Goal: Task Accomplishment & Management: Complete application form

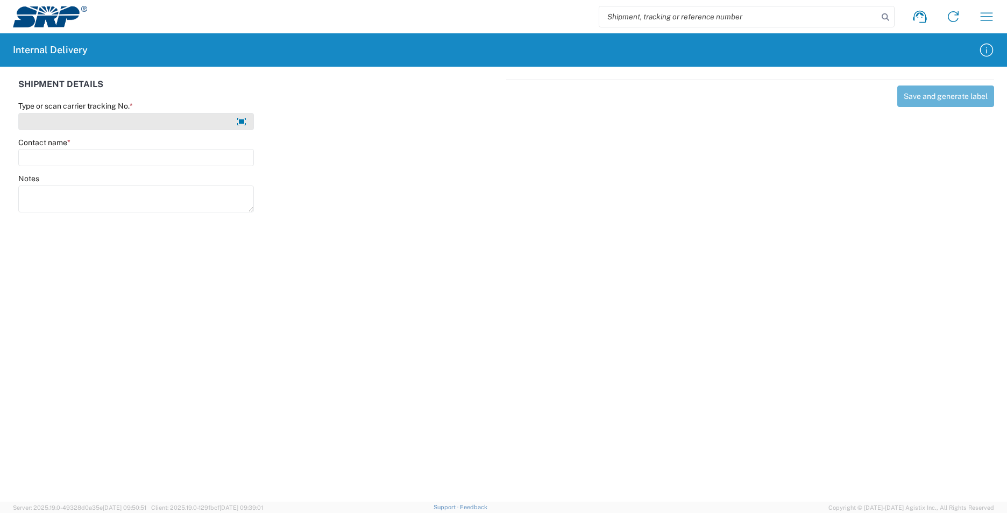
click at [88, 119] on input "Type or scan carrier tracking No. *" at bounding box center [136, 121] width 236 height 17
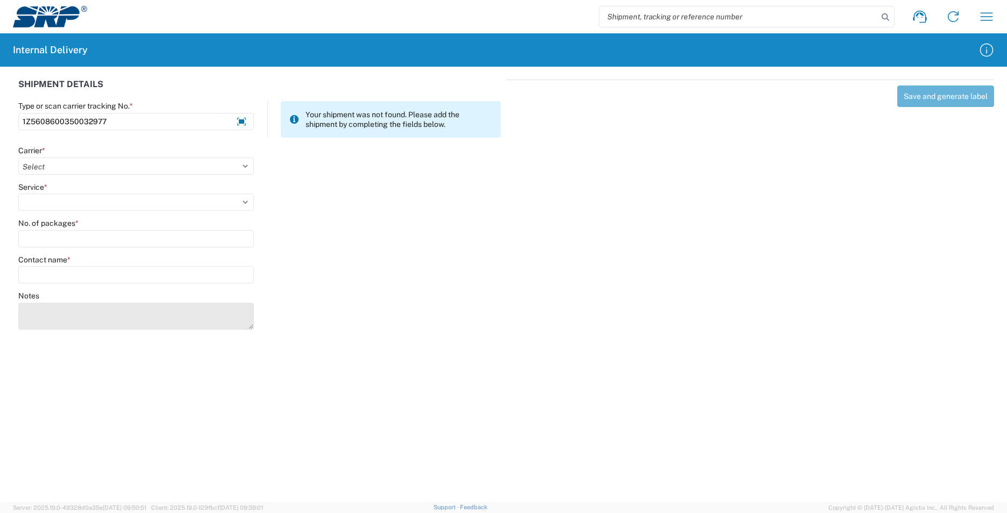
type input "1Z5608600350032977"
click at [84, 312] on textarea "Notes" at bounding box center [136, 316] width 236 height 27
drag, startPoint x: 250, startPoint y: 329, endPoint x: 255, endPoint y: 337, distance: 9.6
click at [255, 339] on agx-form-control-wrapper-v2 "Notes" at bounding box center [136, 315] width 247 height 48
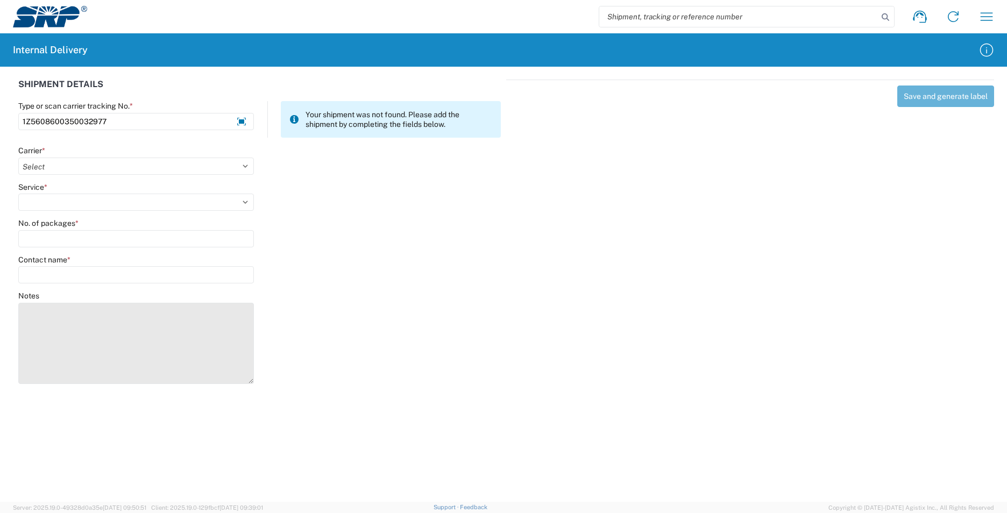
drag, startPoint x: 251, startPoint y: 327, endPoint x: 253, endPoint y: 378, distance: 51.2
click at [252, 380] on textarea "Notes" at bounding box center [136, 343] width 236 height 81
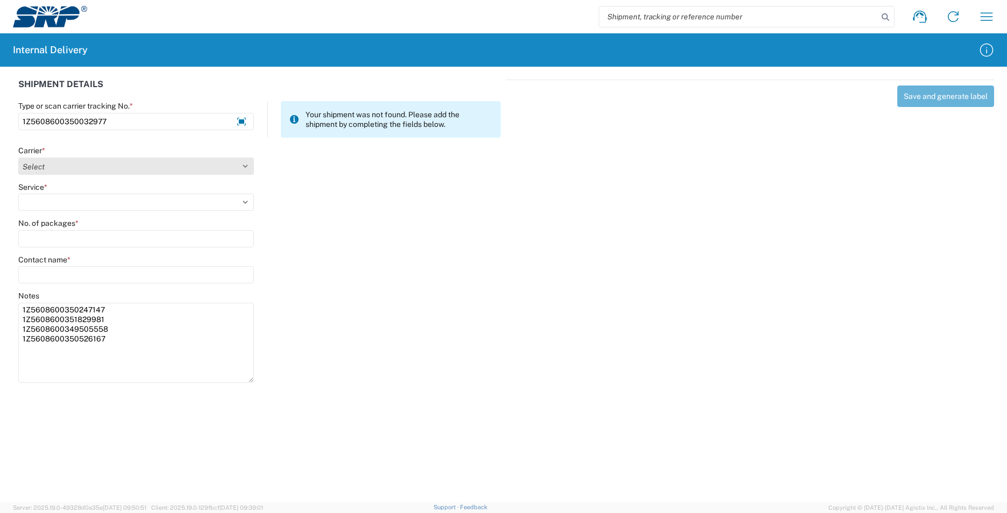
type textarea "1Z5608600350247147 1Z5608600351829981 1Z5608600349505558 1Z5608600350526167"
click at [77, 167] on select "Select AcctPay Amazon Logistics ATI Trucking BC Dimerco Logistics Empire Southw…" at bounding box center [136, 166] width 236 height 17
select select "12"
click at [18, 158] on select "Select AcctPay Amazon Logistics ATI Trucking BC Dimerco Logistics Empire Southw…" at bounding box center [136, 166] width 236 height 17
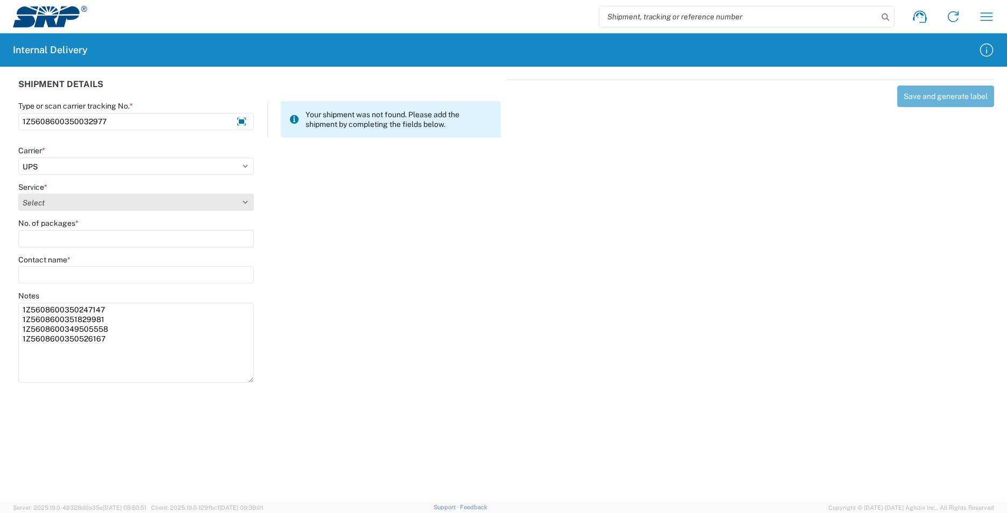
click at [43, 205] on select "Select 2nd Day Air 2nd Day Air A.M. 3 Day Select Basic BOUND PRINTED MATTER, UP…" at bounding box center [136, 202] width 236 height 17
select select "43"
click at [44, 205] on select "Select 2nd Day Air 2nd Day Air A.M. 3 Day Select Basic BOUND PRINTED MATTER, UP…" at bounding box center [136, 202] width 236 height 17
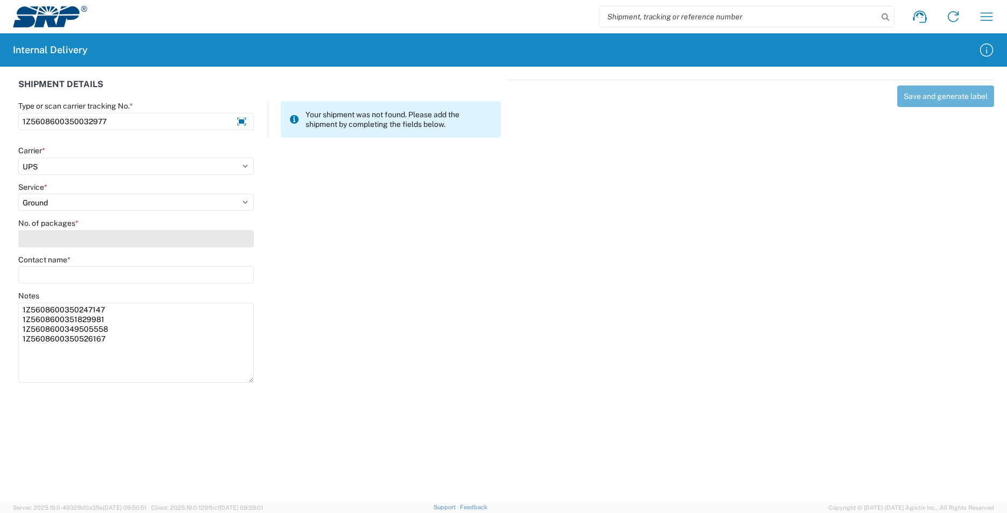
click at [44, 235] on input "No. of packages *" at bounding box center [136, 238] width 236 height 17
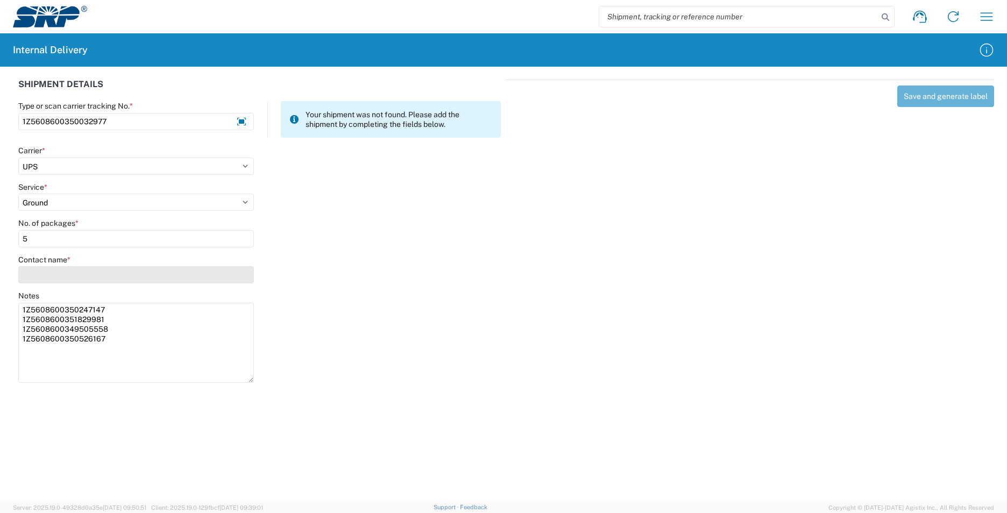
type input "5"
click at [44, 278] on input "Contact name *" at bounding box center [136, 274] width 236 height 17
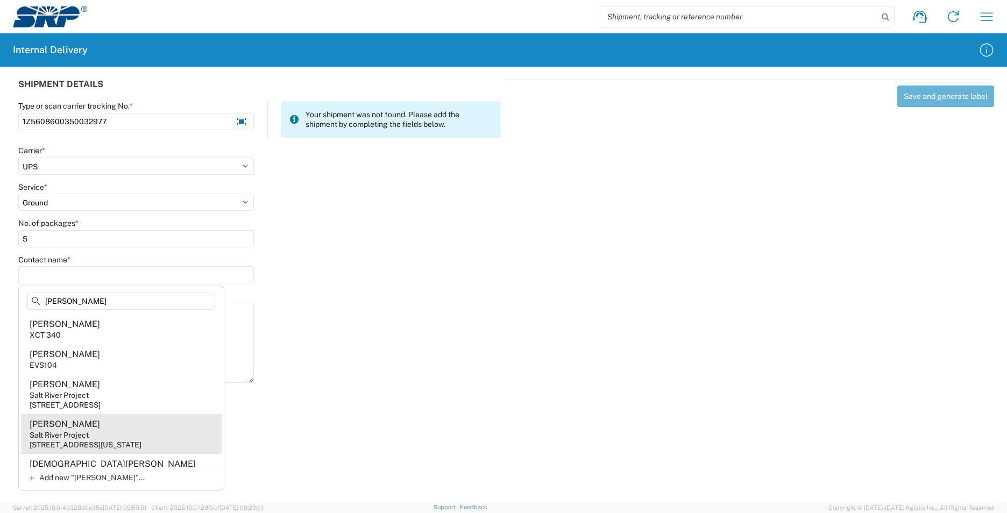
type input "acuna"
click at [174, 437] on agx-address-suggestion-item "Mark Acuna Salt River Project 998 W Washington St, XCT400, Tempe, AZ, 85281, US" at bounding box center [121, 434] width 201 height 40
type input "Mark Acuna"
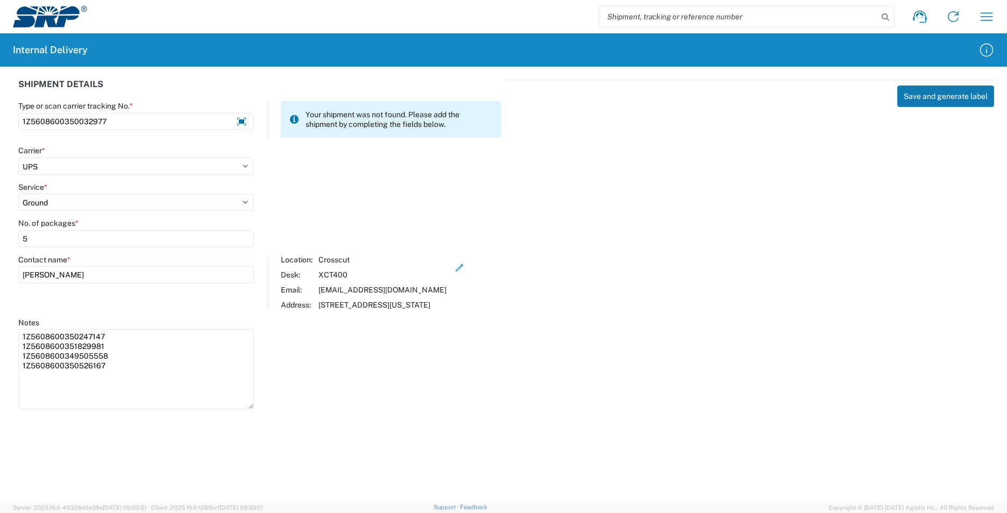
click at [930, 95] on button "Save and generate label" at bounding box center [946, 97] width 97 height 22
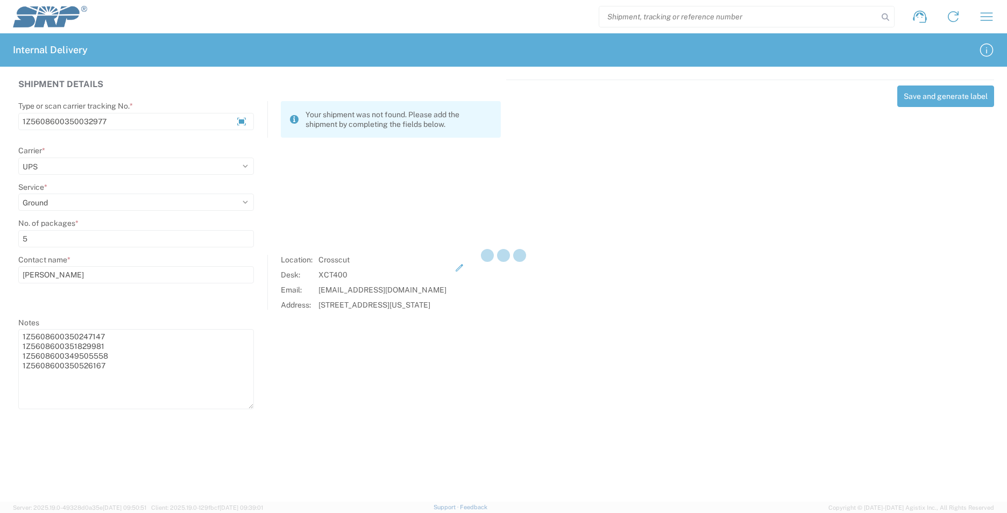
select select
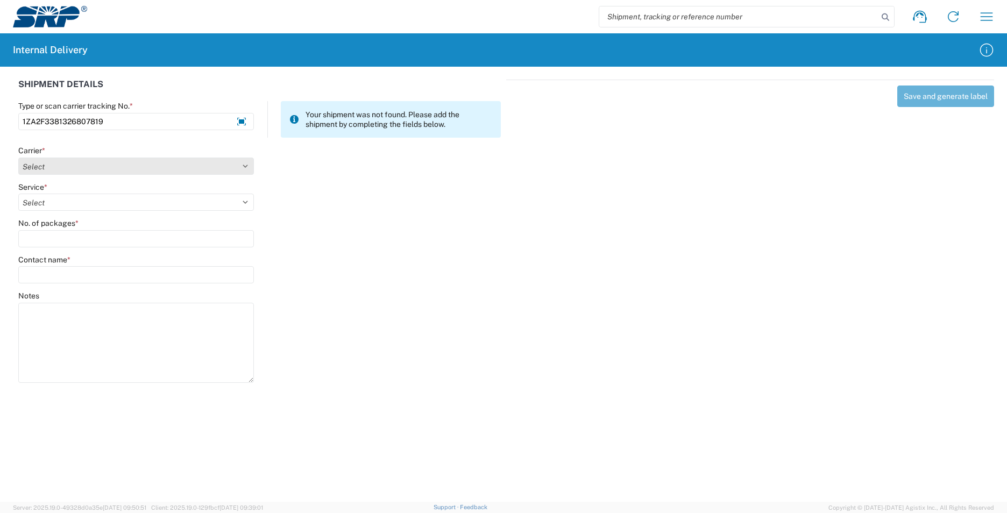
type input "1ZA2F3381326807819"
click at [78, 163] on select "Select AcctPay Amazon Logistics ATI Trucking BC Dimerco Logistics Empire Southw…" at bounding box center [136, 166] width 236 height 17
select select "12"
click at [18, 158] on select "Select AcctPay Amazon Logistics ATI Trucking BC Dimerco Logistics Empire Southw…" at bounding box center [136, 166] width 236 height 17
click at [44, 193] on div "Service * Select 2nd Day Air 2nd Day Air A.M. 3 Day Select Basic BOUND PRINTED …" at bounding box center [136, 196] width 236 height 29
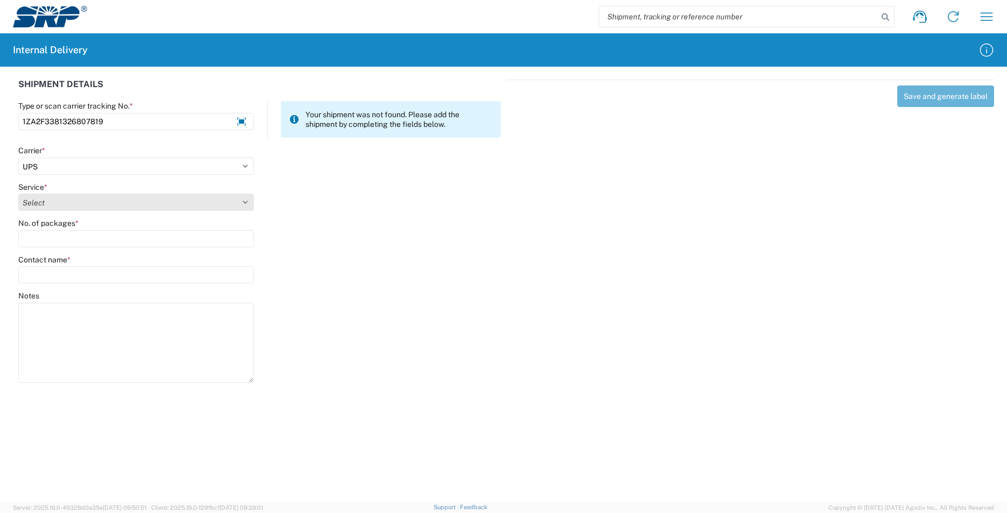
click at [46, 196] on select "Select 2nd Day Air 2nd Day Air A.M. 3 Day Select Basic BOUND PRINTED MATTER, UP…" at bounding box center [136, 202] width 236 height 17
click at [18, 194] on select "Select 2nd Day Air 2nd Day Air A.M. 3 Day Select Basic BOUND PRINTED MATTER, UP…" at bounding box center [136, 202] width 236 height 17
click at [57, 202] on select "Select 2nd Day Air 2nd Day Air A.M. 3 Day Select Basic BOUND PRINTED MATTER, UP…" at bounding box center [136, 202] width 236 height 17
select select "43"
click at [57, 202] on select "Select 2nd Day Air 2nd Day Air A.M. 3 Day Select Basic BOUND PRINTED MATTER, UP…" at bounding box center [136, 202] width 236 height 17
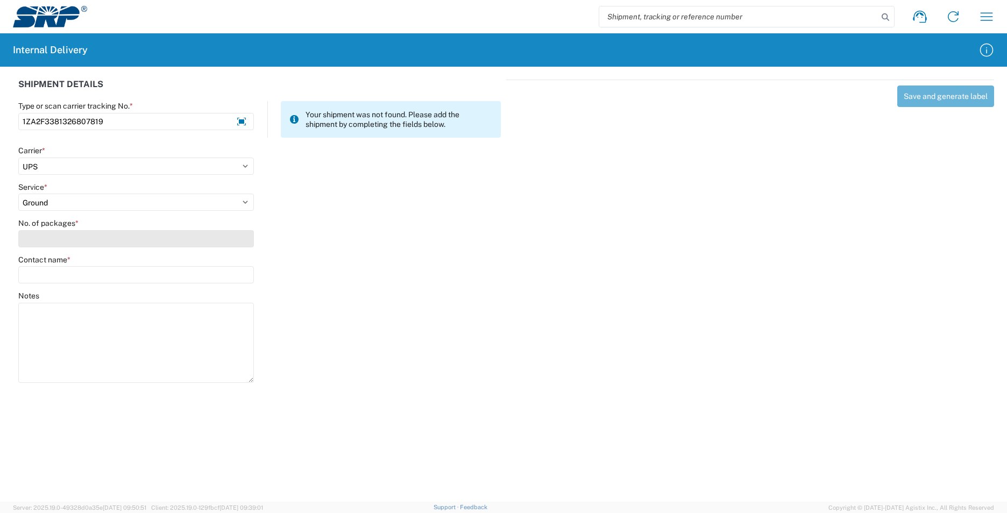
click at [53, 236] on input "No. of packages *" at bounding box center [136, 238] width 236 height 17
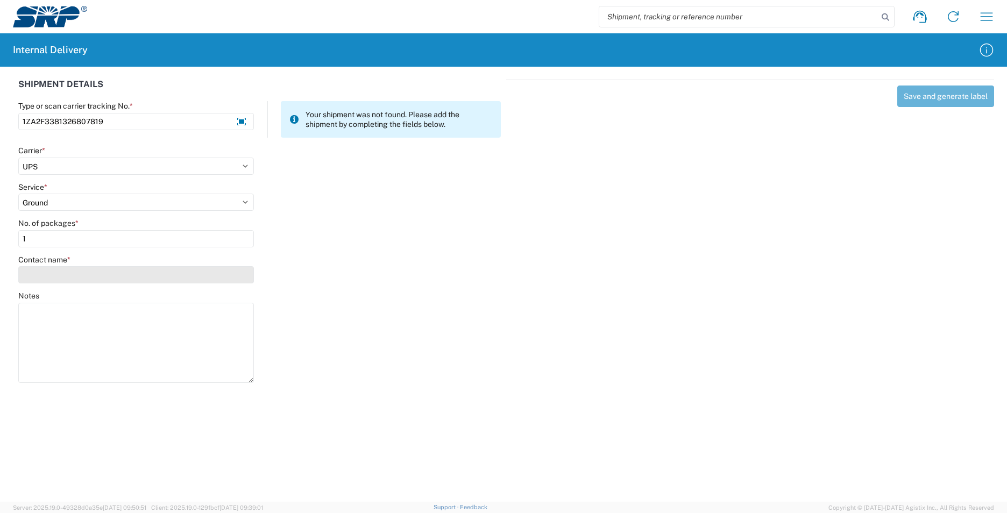
type input "1"
click at [62, 273] on input "Contact name *" at bounding box center [136, 274] width 236 height 17
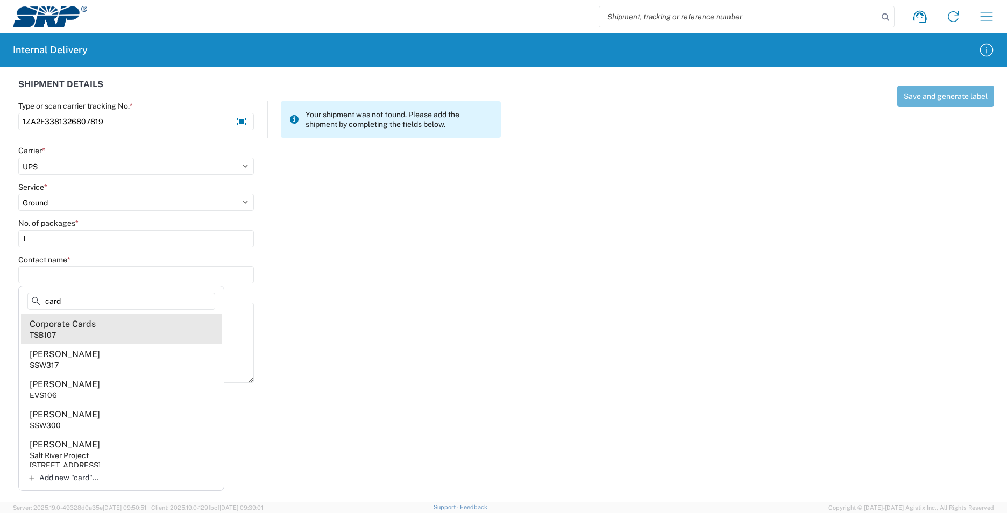
type input "card"
click at [147, 329] on agx-address-suggestion-item "Corporate Cards TSB107" at bounding box center [121, 329] width 201 height 30
type input "Corporate Cards"
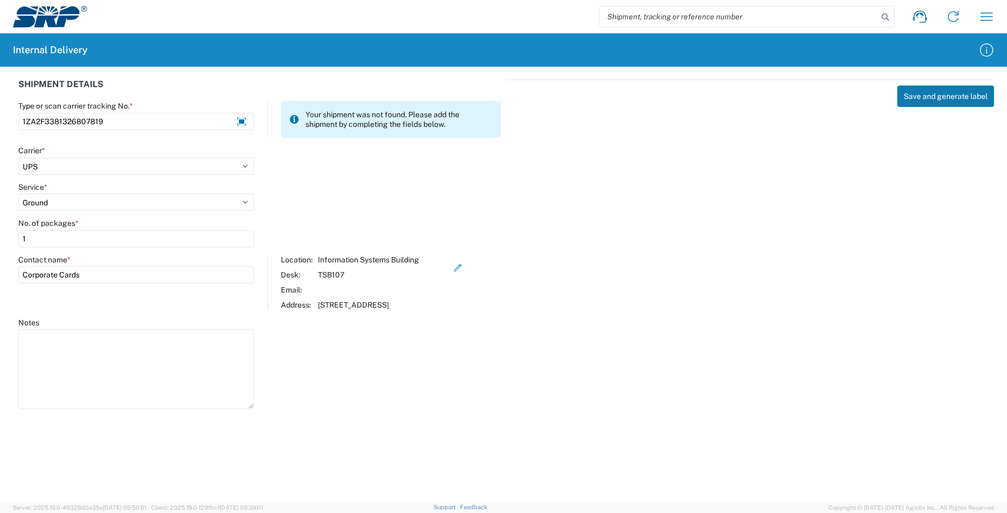
click at [936, 91] on button "Save and generate label" at bounding box center [946, 97] width 97 height 22
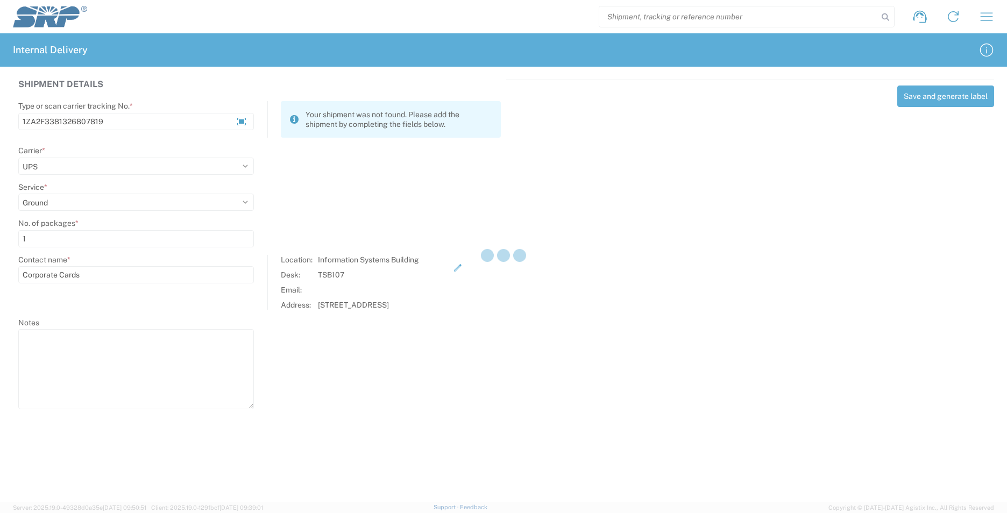
select select
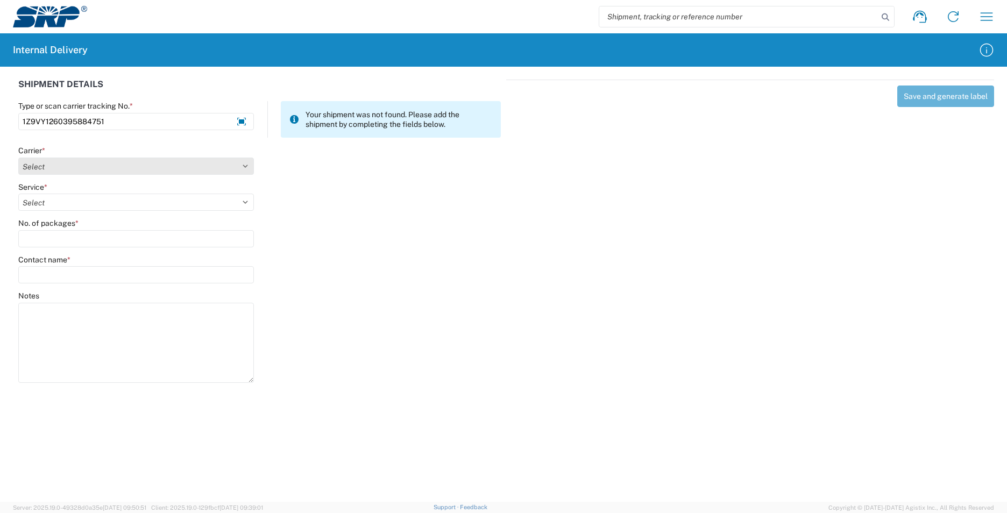
type input "1Z9VY1260395884751"
click at [46, 167] on select "Select AcctPay Amazon Logistics ATI Trucking BC Dimerco Logistics Empire Southw…" at bounding box center [136, 166] width 236 height 17
select select "12"
click at [18, 158] on select "Select AcctPay Amazon Logistics ATI Trucking BC Dimerco Logistics Empire Southw…" at bounding box center [136, 166] width 236 height 17
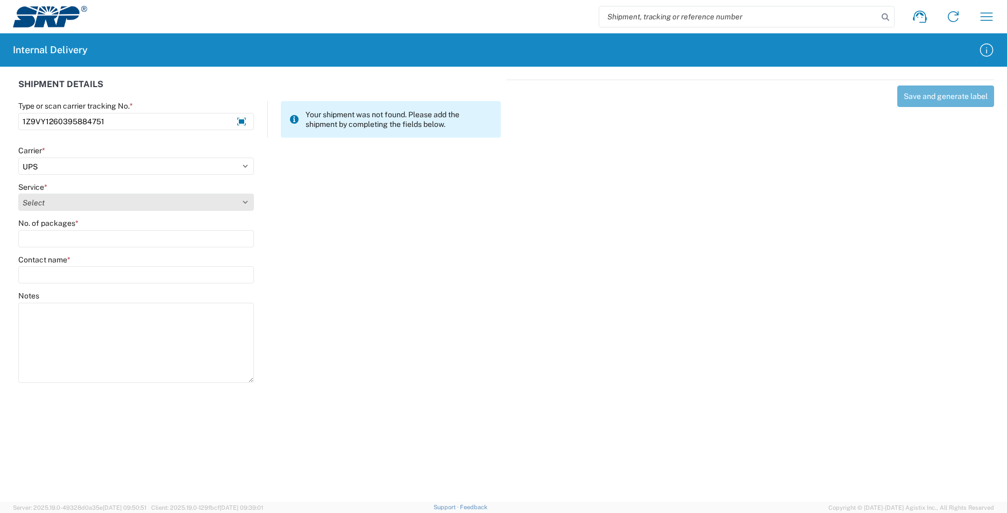
click at [34, 198] on select "Select 2nd Day Air 2nd Day Air A.M. 3 Day Select Basic BOUND PRINTED MATTER, UP…" at bounding box center [136, 202] width 236 height 17
select select "43"
click at [18, 194] on select "Select 2nd Day Air 2nd Day Air A.M. 3 Day Select Basic BOUND PRINTED MATTER, UP…" at bounding box center [136, 202] width 236 height 17
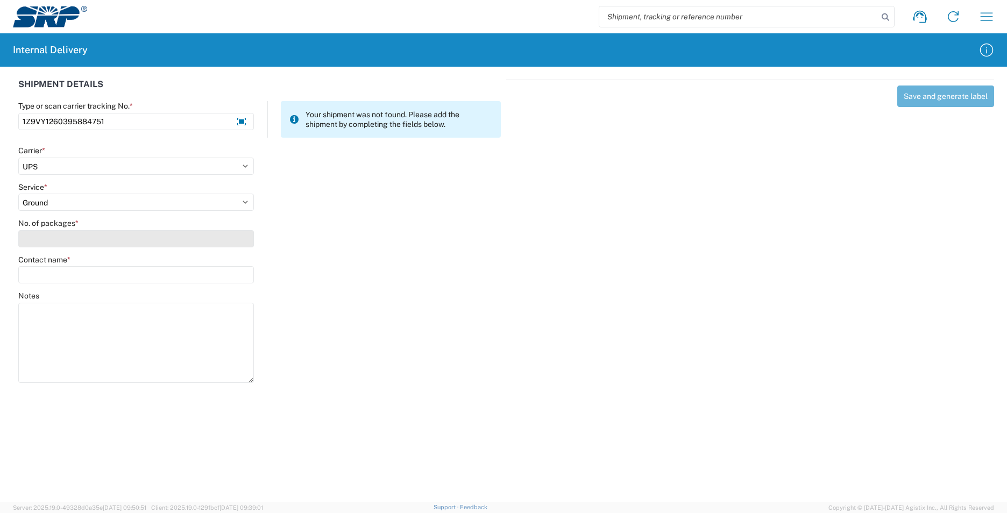
click at [42, 234] on input "No. of packages *" at bounding box center [136, 238] width 236 height 17
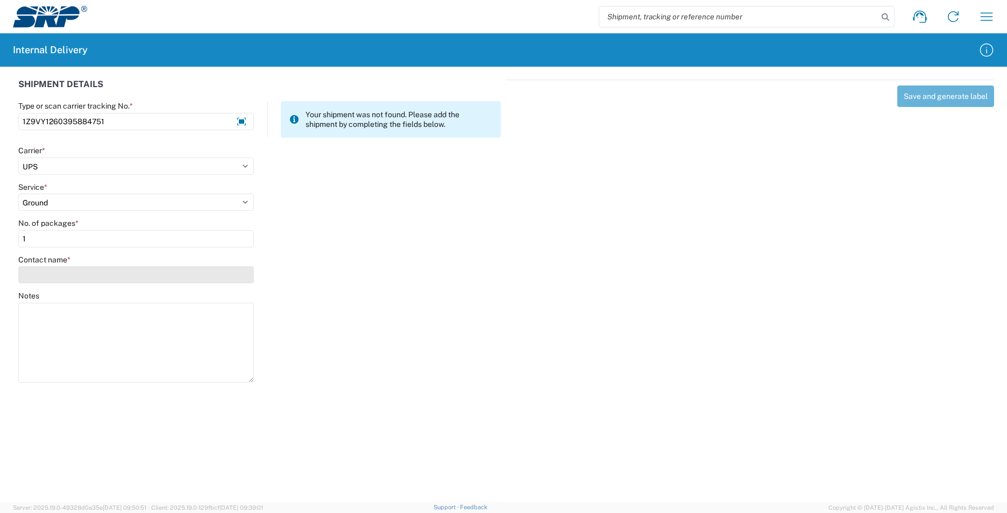
type input "1"
click at [43, 277] on input "Contact name *" at bounding box center [136, 274] width 236 height 17
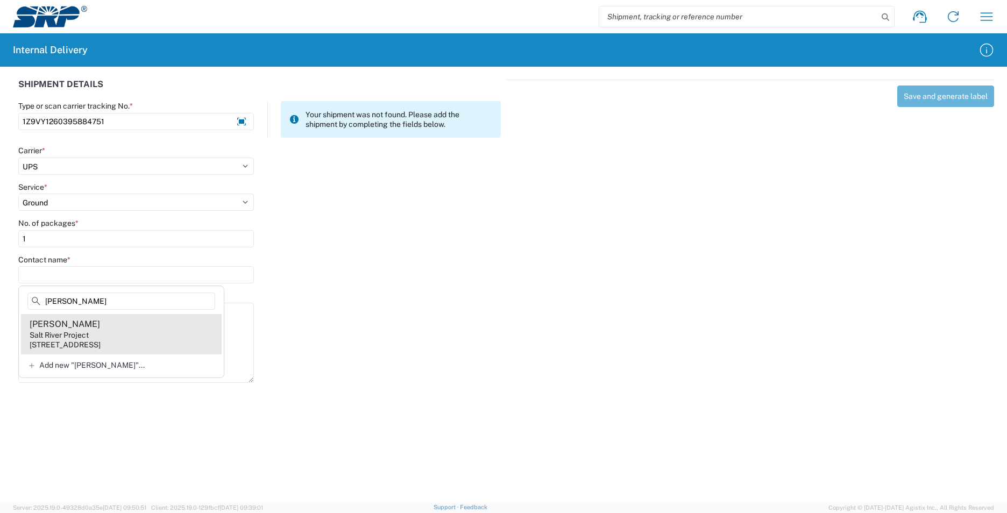
type input "kaye"
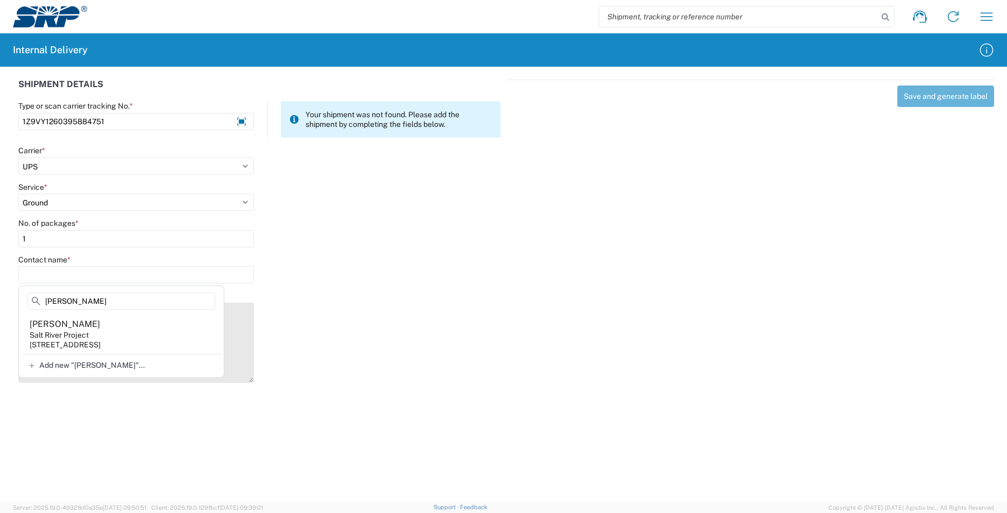
drag, startPoint x: 129, startPoint y: 340, endPoint x: 172, endPoint y: 331, distance: 43.5
click at [131, 339] on agx-address-suggestion-item "Kaye Bockmann Salt River Project 1500 N Mill Ave, PAB10W, Tempe, AZ, 85281, US" at bounding box center [121, 334] width 201 height 40
type input "Kaye Bockmann"
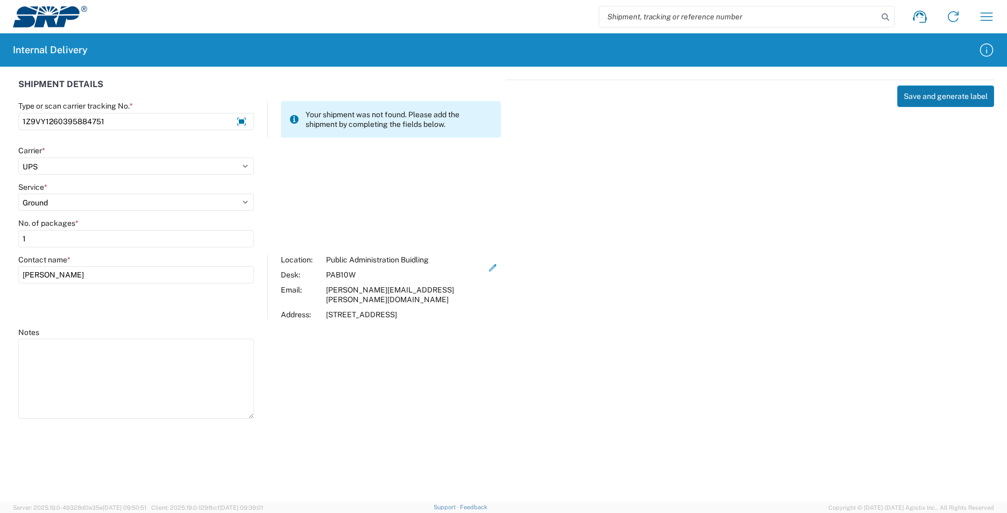
click at [929, 102] on button "Save and generate label" at bounding box center [946, 97] width 97 height 22
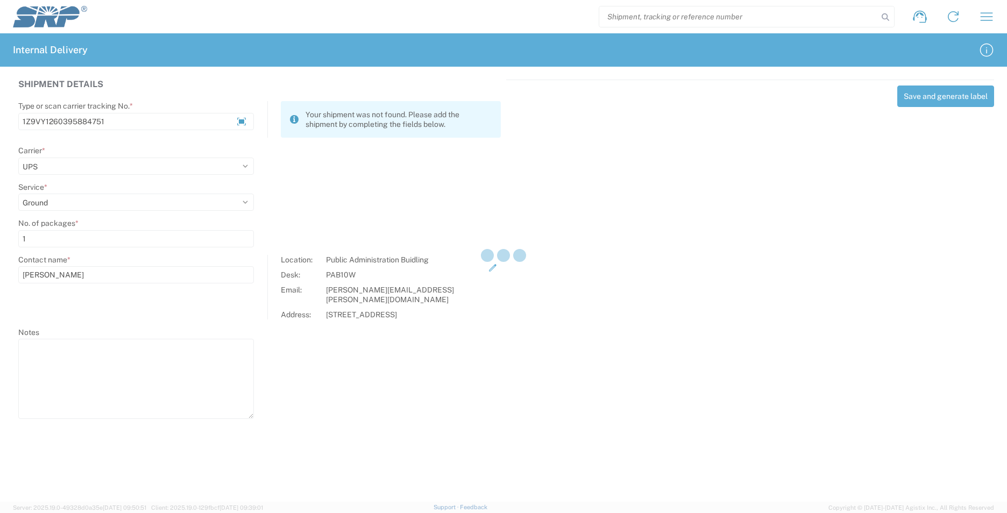
select select
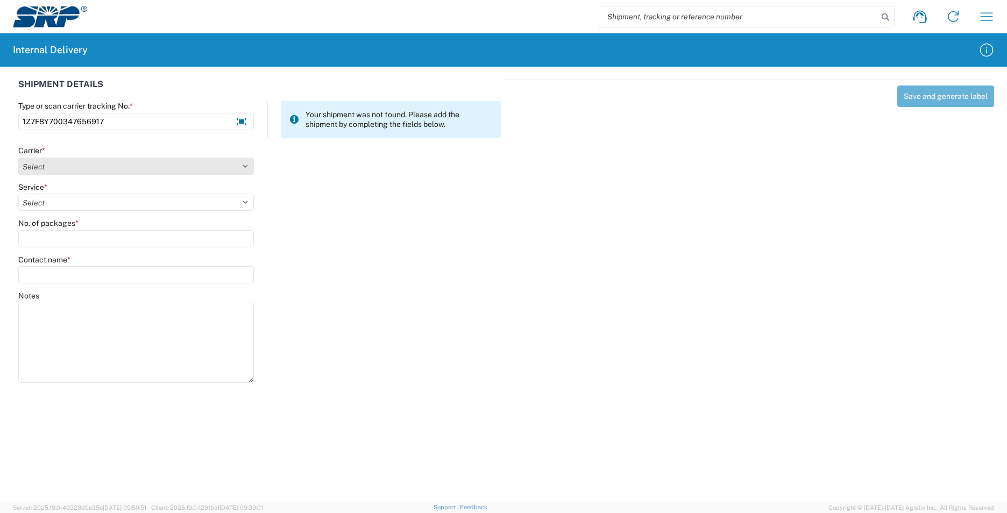
type input "1Z7F8Y700347656917"
click at [86, 162] on select "Select AcctPay Amazon Logistics ATI Trucking BC Dimerco Logistics Empire Southw…" at bounding box center [136, 166] width 236 height 17
select select "12"
click at [18, 158] on select "Select AcctPay Amazon Logistics ATI Trucking BC Dimerco Logistics Empire Southw…" at bounding box center [136, 166] width 236 height 17
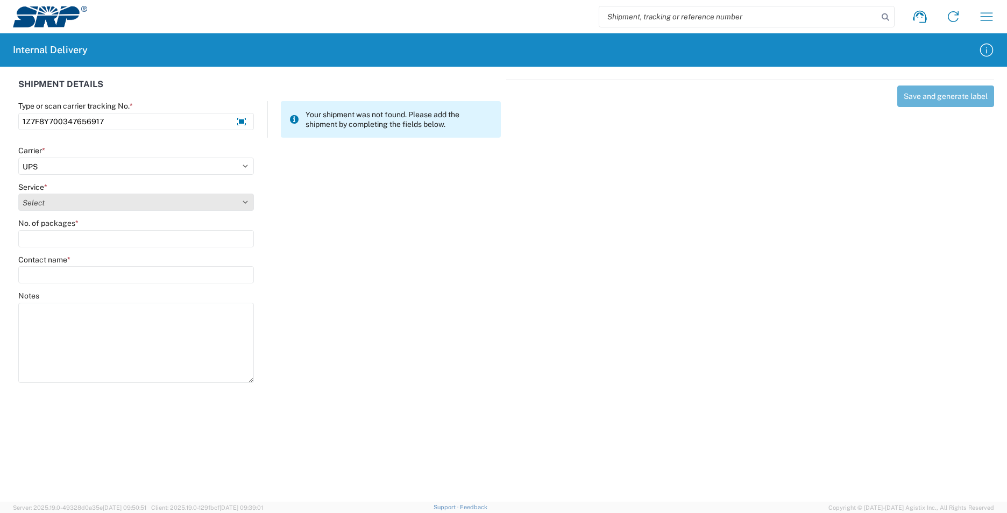
click at [32, 201] on select "Select 2nd Day Air 2nd Day Air A.M. 3 Day Select Basic BOUND PRINTED MATTER, UP…" at bounding box center [136, 202] width 236 height 17
select select "43"
click at [32, 201] on select "Select 2nd Day Air 2nd Day Air A.M. 3 Day Select Basic BOUND PRINTED MATTER, UP…" at bounding box center [136, 202] width 236 height 17
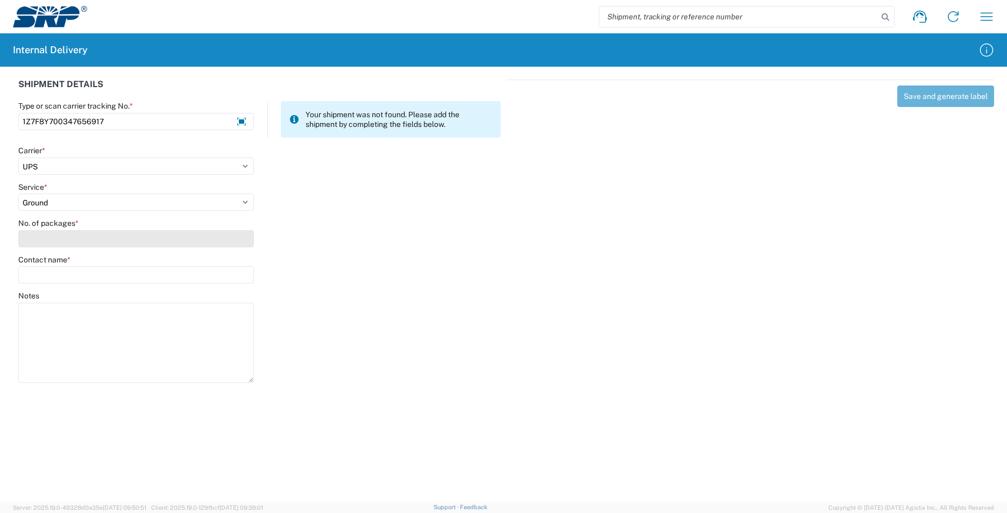
click at [32, 240] on input "No. of packages *" at bounding box center [136, 238] width 236 height 17
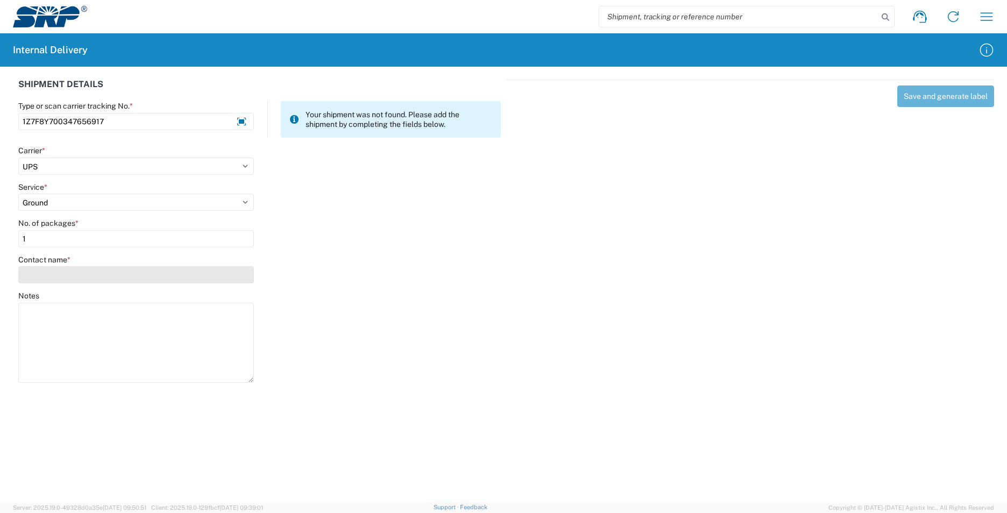
type input "1"
click at [43, 273] on input "Contact name *" at bounding box center [136, 274] width 236 height 17
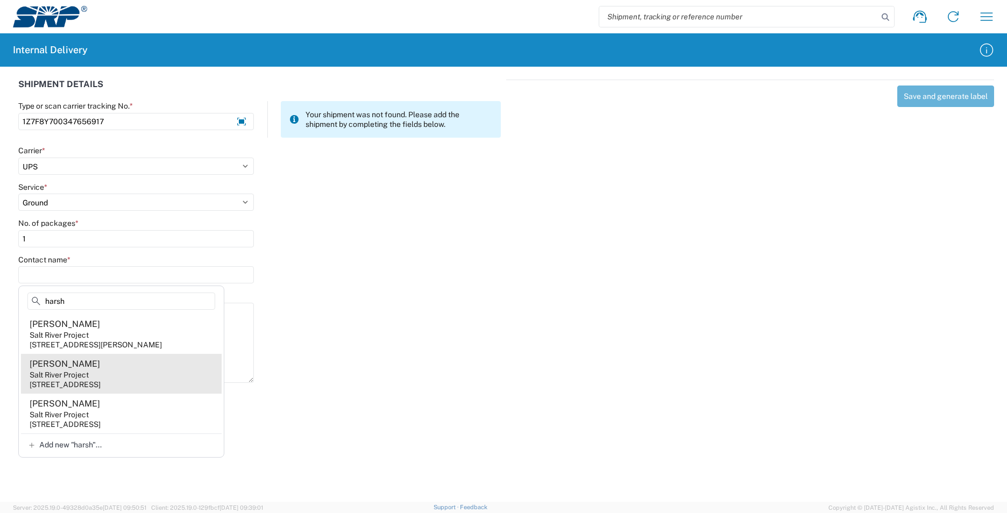
type input "harsh"
click at [132, 373] on agx-address-suggestion-item "Alicia Harsh Salt River Project 1500 N Mill Ave, PAB233, Tempe, AZ, 85281, US" at bounding box center [121, 374] width 201 height 40
type input "Alicia Harsh"
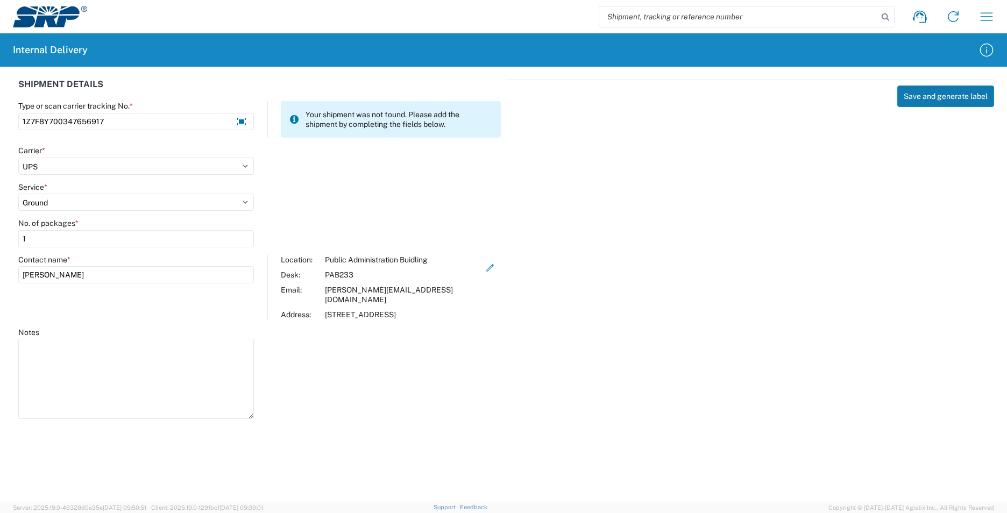
click at [940, 103] on button "Save and generate label" at bounding box center [946, 97] width 97 height 22
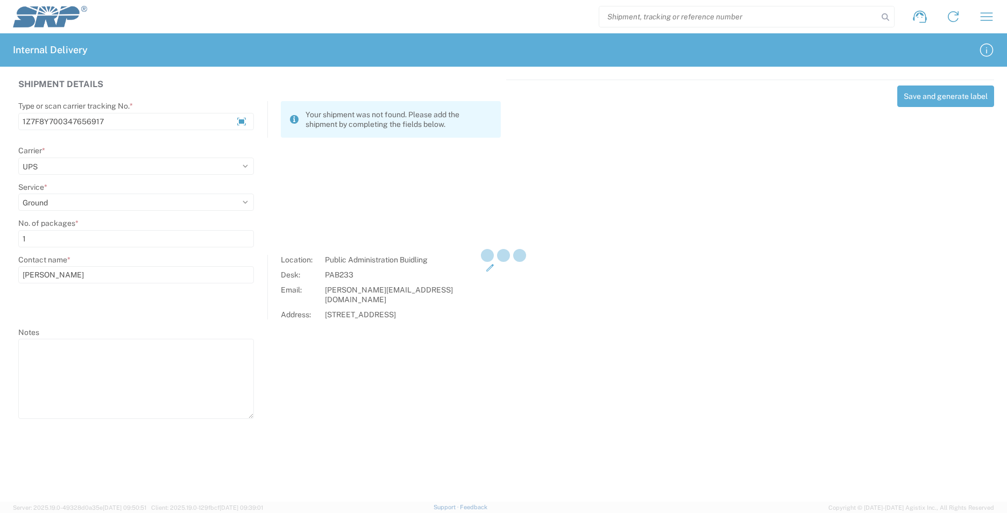
select select
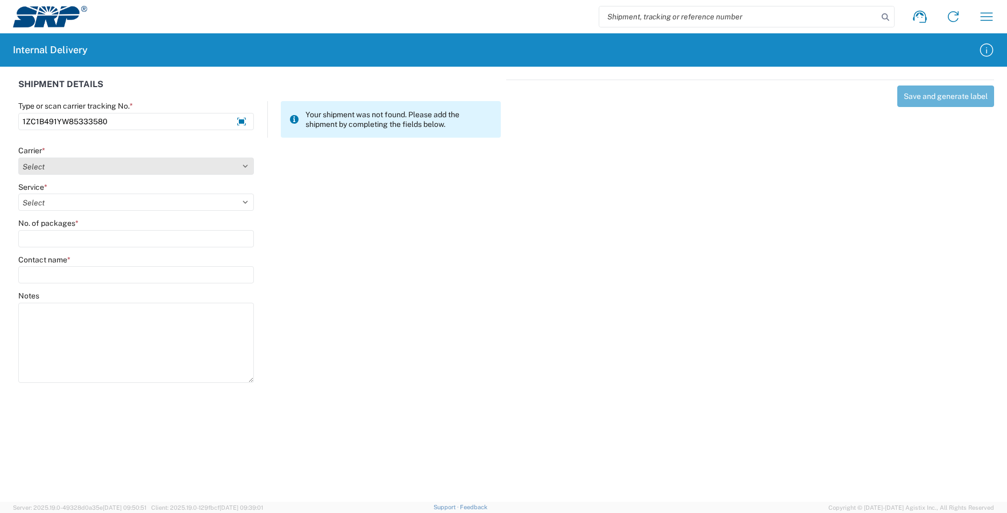
type input "1ZC1B491YW85333580"
click at [58, 168] on select "Select AcctPay Amazon Logistics ATI Trucking BC Dimerco Logistics Empire Southw…" at bounding box center [136, 166] width 236 height 17
select select "12"
click at [18, 158] on select "Select AcctPay Amazon Logistics ATI Trucking BC Dimerco Logistics Empire Southw…" at bounding box center [136, 166] width 236 height 17
select select "43"
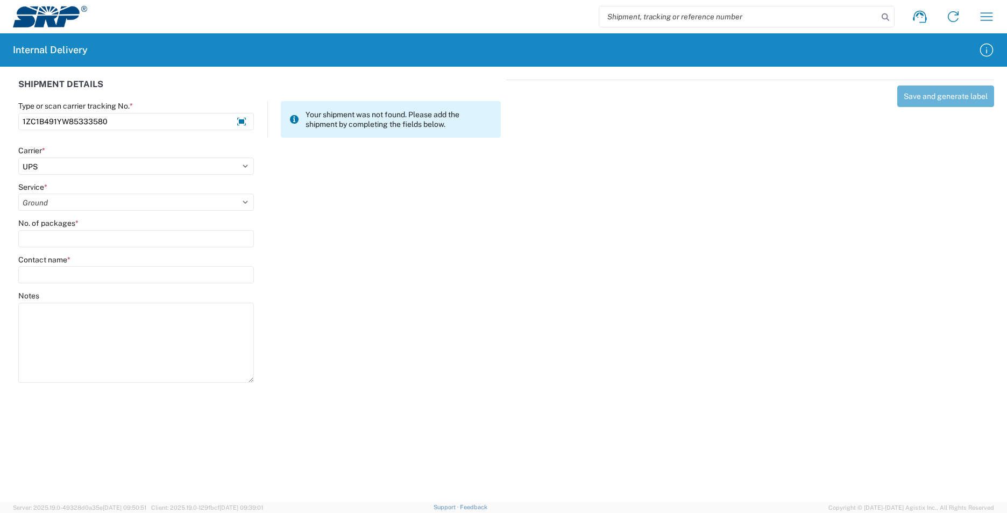
click at [18, 194] on select "Select 2nd Day Air 2nd Day Air A.M. 3 Day Select Basic BOUND PRINTED MATTER, UP…" at bounding box center [136, 202] width 236 height 17
click at [57, 238] on input "No. of packages *" at bounding box center [136, 238] width 236 height 17
type input "1"
click at [41, 277] on input "Contact name *" at bounding box center [136, 274] width 236 height 17
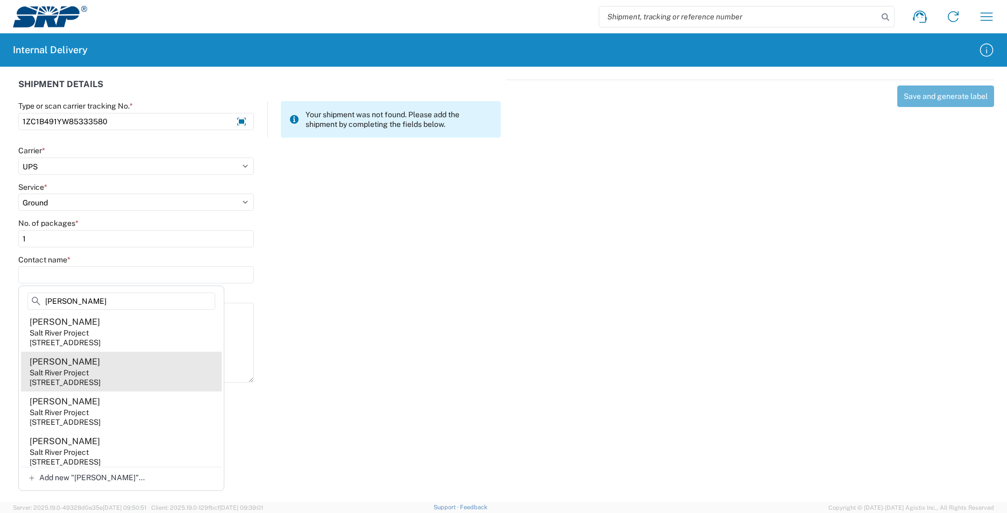
scroll to position [255, 0]
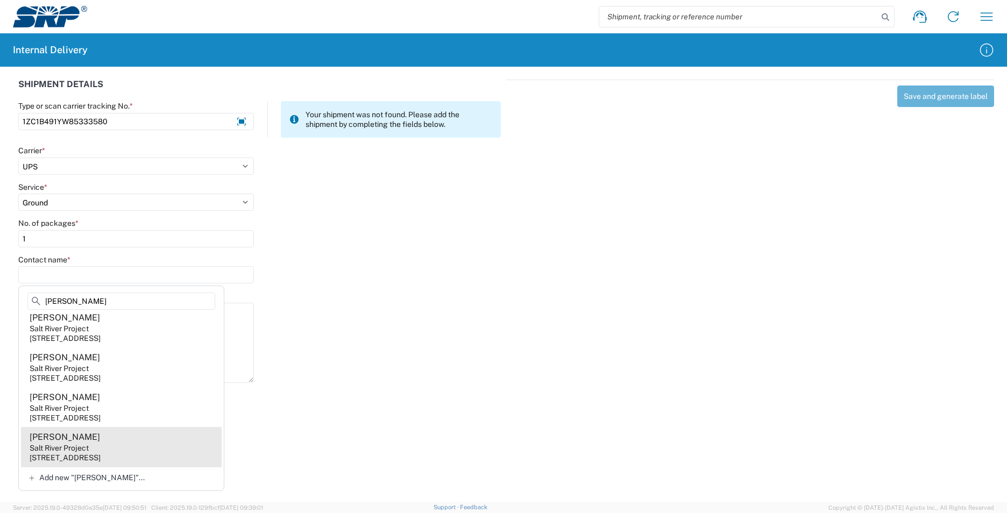
type input "wendy"
click at [148, 451] on agx-address-suggestion-item "Wendy Mitchell Salt River Project 1500 N Mill Ave, PAB15W, Tempe, AZ, 85281, US" at bounding box center [121, 447] width 201 height 40
type input "Wendy Mitchell"
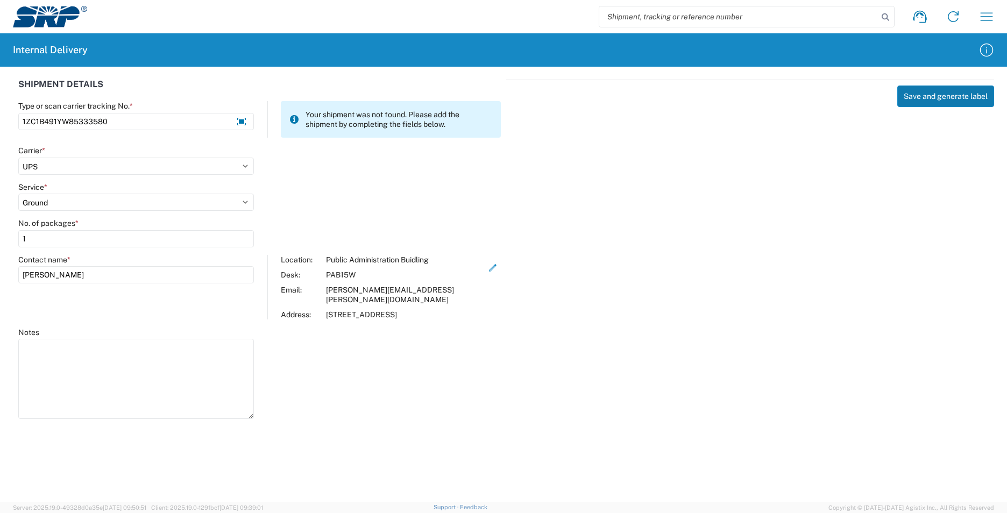
click at [937, 95] on button "Save and generate label" at bounding box center [946, 97] width 97 height 22
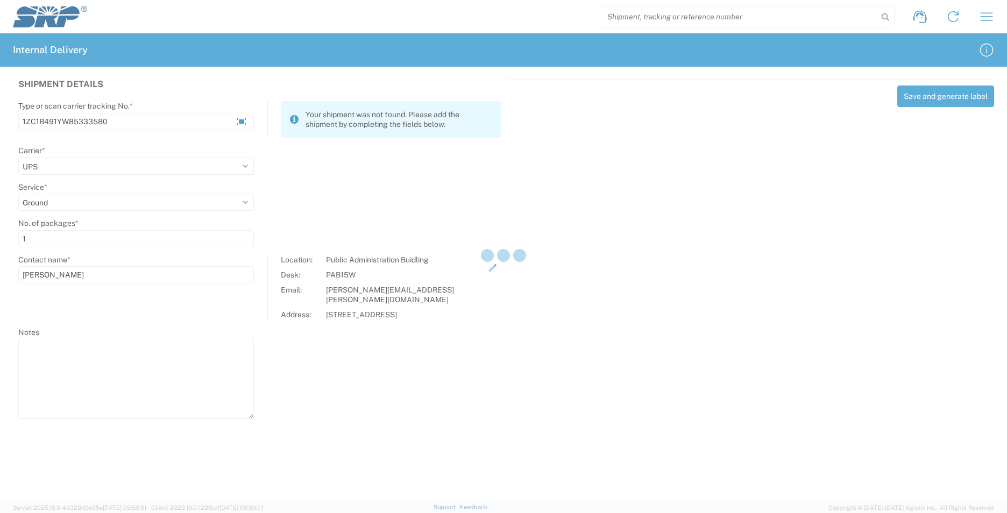
select select
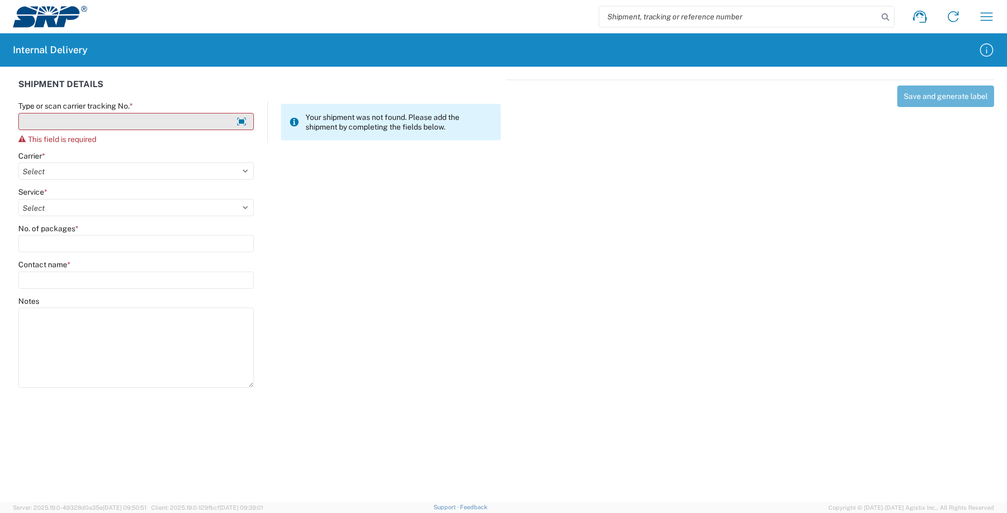
click at [102, 118] on input "Type or scan carrier tracking No. *" at bounding box center [136, 121] width 236 height 17
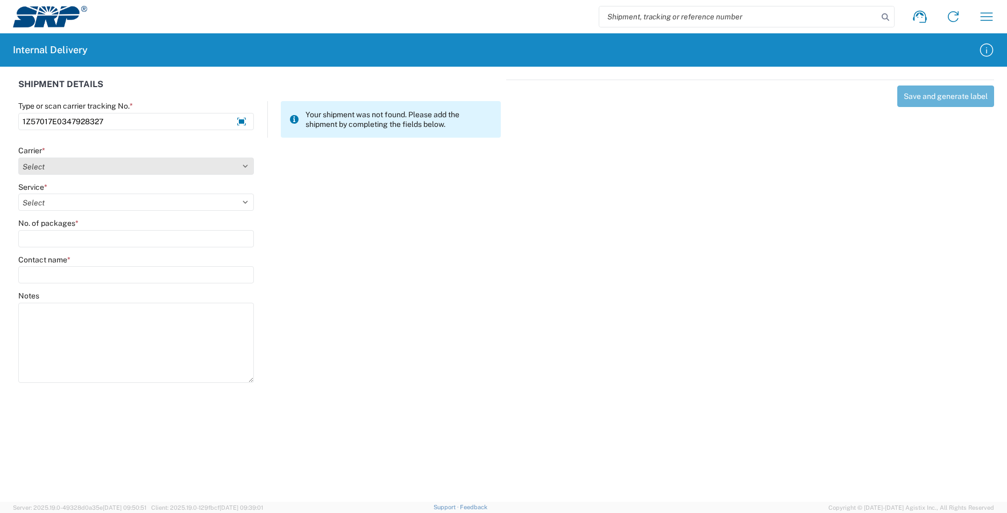
type input "1Z57017E0347928327"
click at [126, 167] on select "Select AcctPay Amazon Logistics ATI Trucking BC Dimerco Logistics Empire Southw…" at bounding box center [136, 166] width 236 height 17
click at [59, 166] on select "Select AcctPay Amazon Logistics ATI Trucking BC Dimerco Logistics Empire Southw…" at bounding box center [136, 166] width 236 height 17
click at [50, 167] on select "Select AcctPay Amazon Logistics ATI Trucking BC Dimerco Logistics Empire Southw…" at bounding box center [136, 166] width 236 height 17
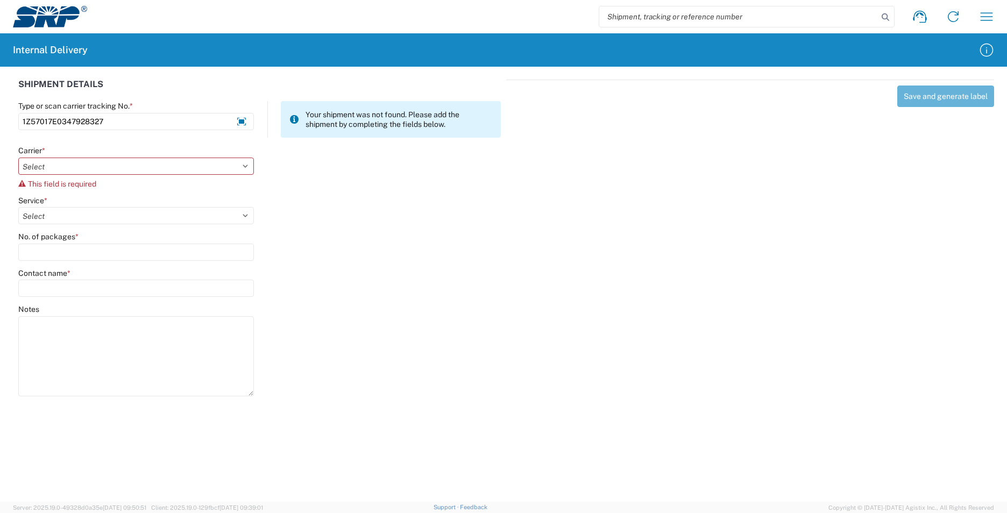
select select "12"
click at [18, 158] on select "Select AcctPay Amazon Logistics ATI Trucking BC Dimerco Logistics Empire Southw…" at bounding box center [136, 166] width 236 height 17
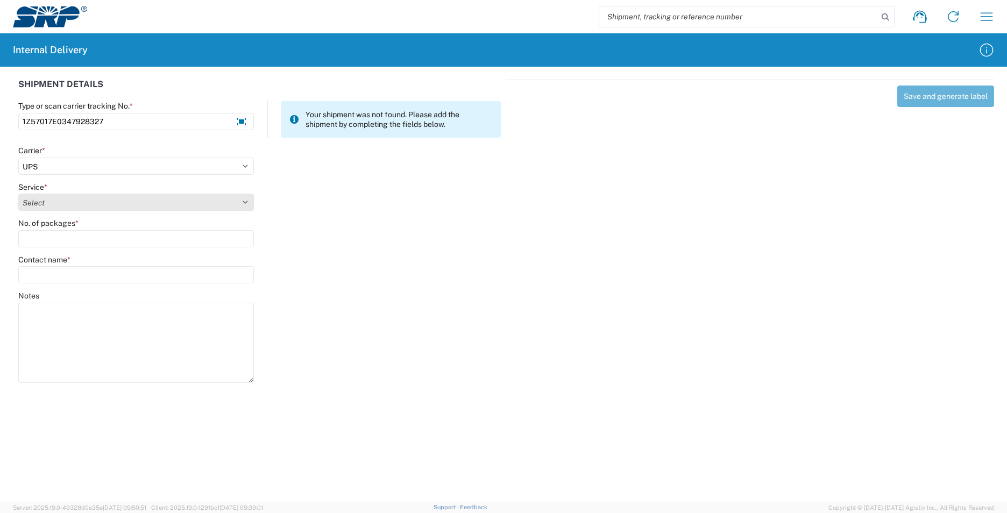
click at [34, 201] on select "Select 2nd Day Air 2nd Day Air A.M. 3 Day Select Basic BOUND PRINTED MATTER, UP…" at bounding box center [136, 202] width 236 height 17
select select "43"
click at [34, 201] on select "Select 2nd Day Air 2nd Day Air A.M. 3 Day Select Basic BOUND PRINTED MATTER, UP…" at bounding box center [136, 202] width 236 height 17
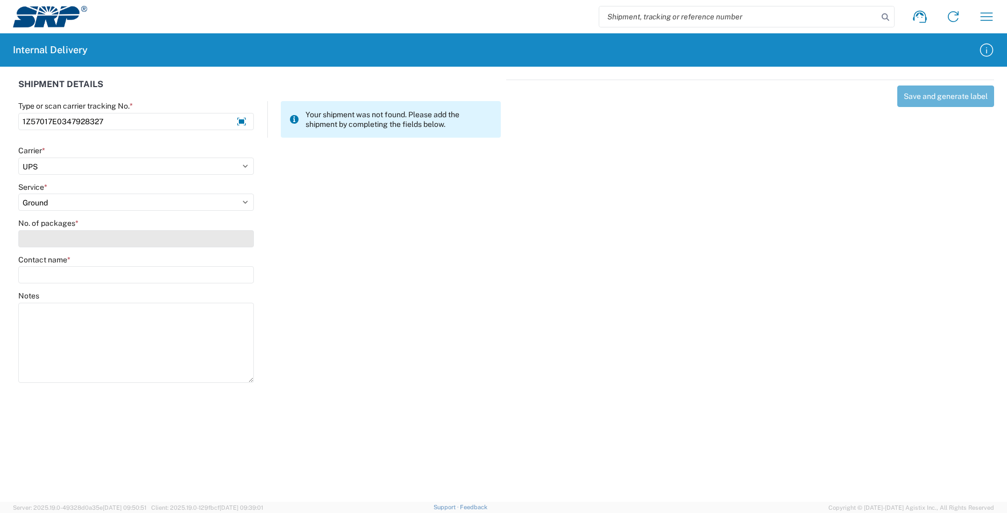
click at [40, 241] on input "No. of packages *" at bounding box center [136, 238] width 236 height 17
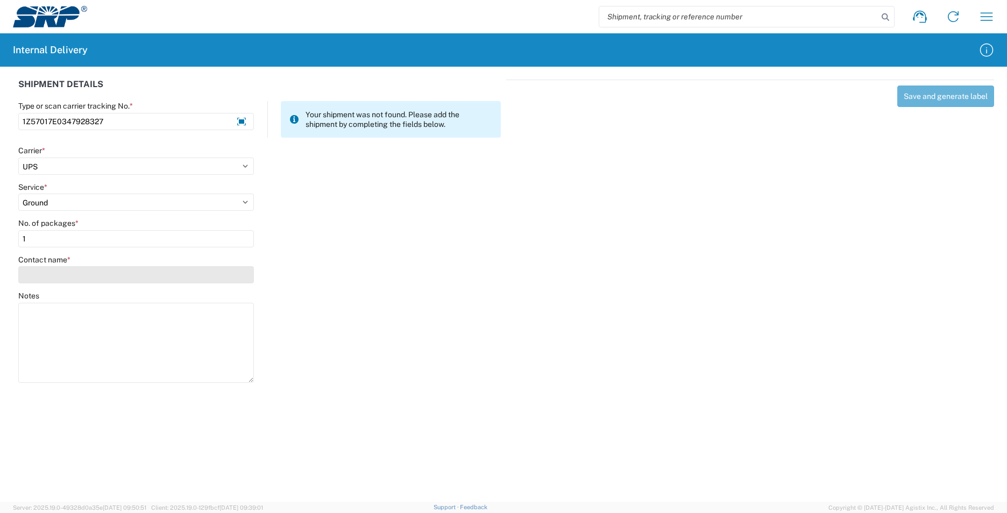
type input "1"
click at [48, 271] on input "Contact name *" at bounding box center [136, 274] width 236 height 17
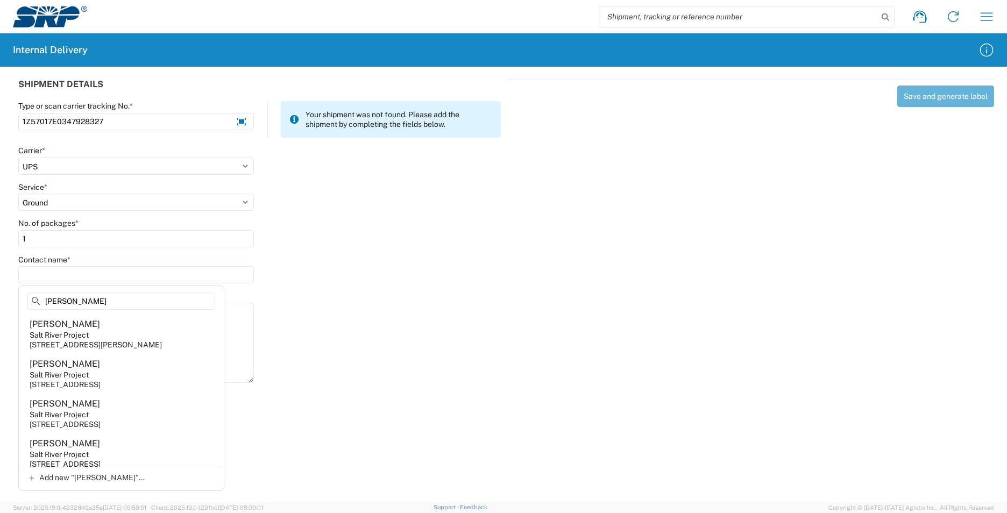
scroll to position [538, 0]
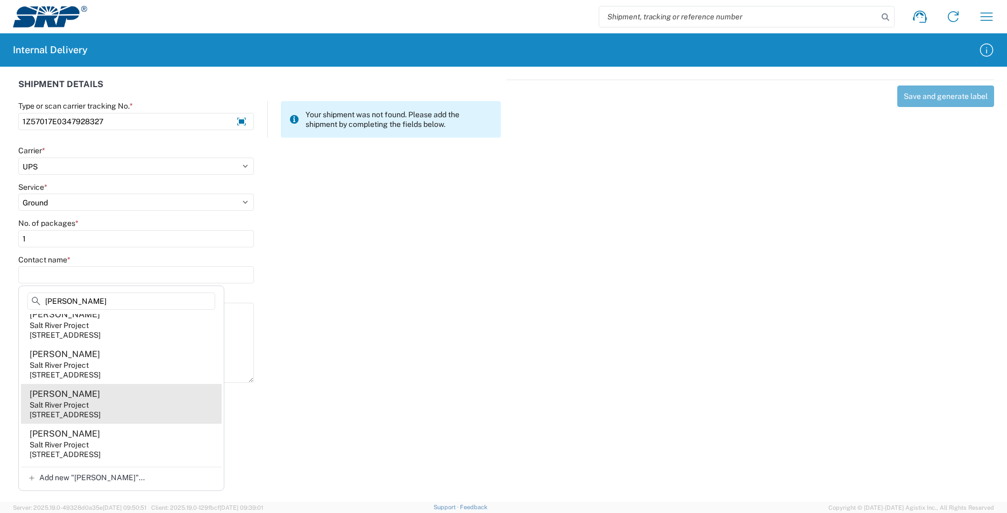
type input "stephan"
click at [139, 418] on agx-address-suggestion-item "James Stephan Salt River Project 1 E Continental Dr, PER201, Tempe, AZ, 85281, …" at bounding box center [121, 404] width 201 height 40
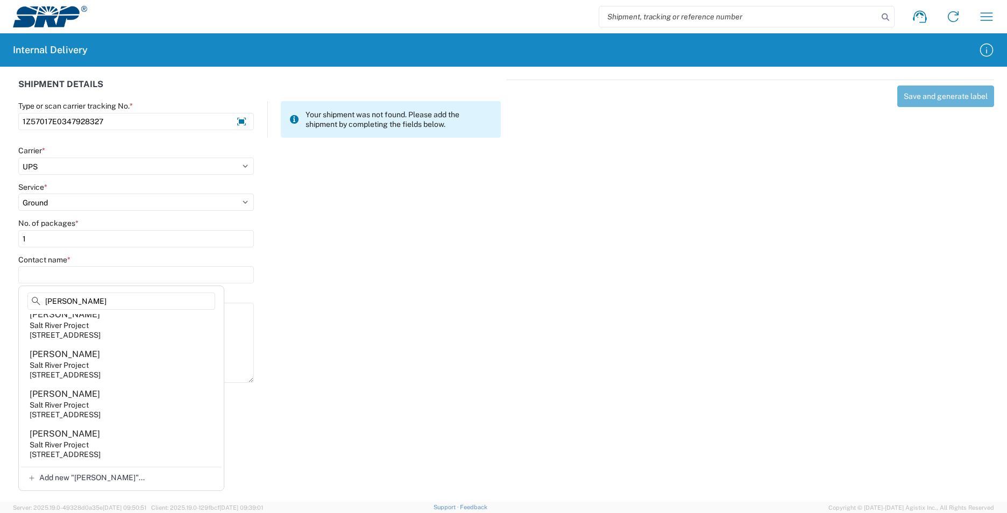
type input "James Stephan"
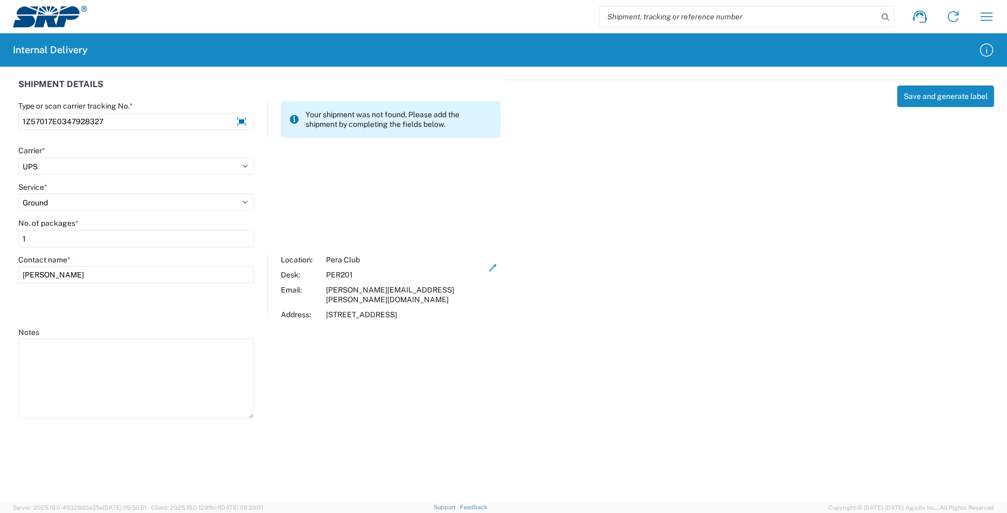
click at [943, 97] on button "Save and generate label" at bounding box center [946, 97] width 97 height 22
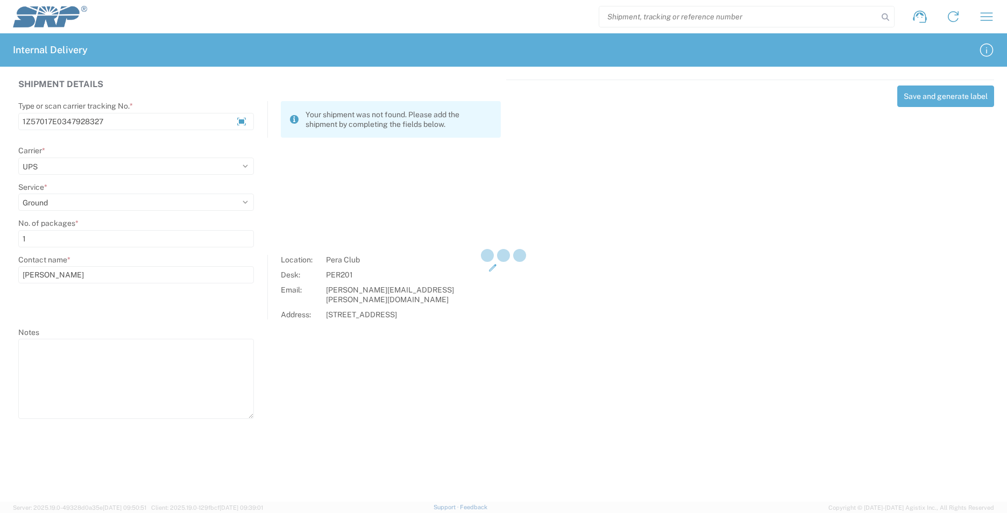
select select
